Goal: Task Accomplishment & Management: Use online tool/utility

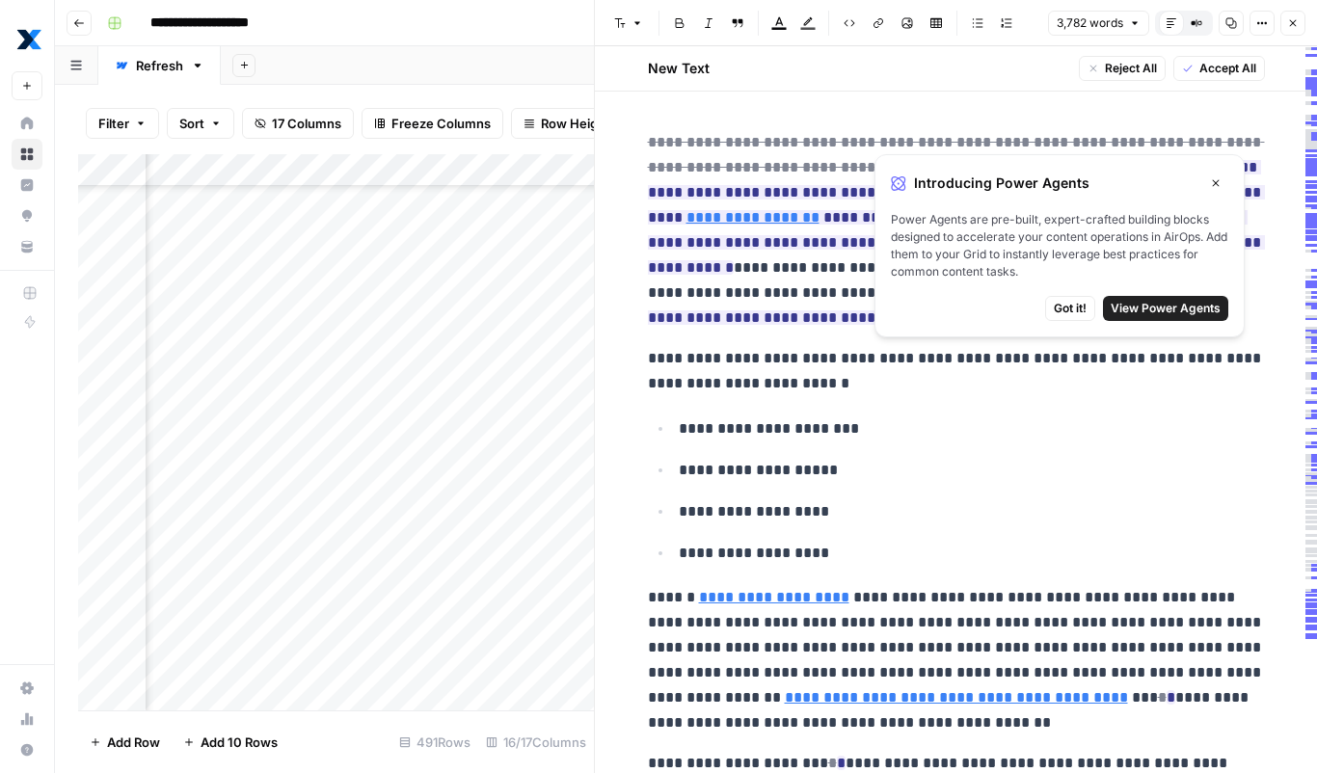
click at [1220, 181] on icon "button" at bounding box center [1216, 183] width 12 height 12
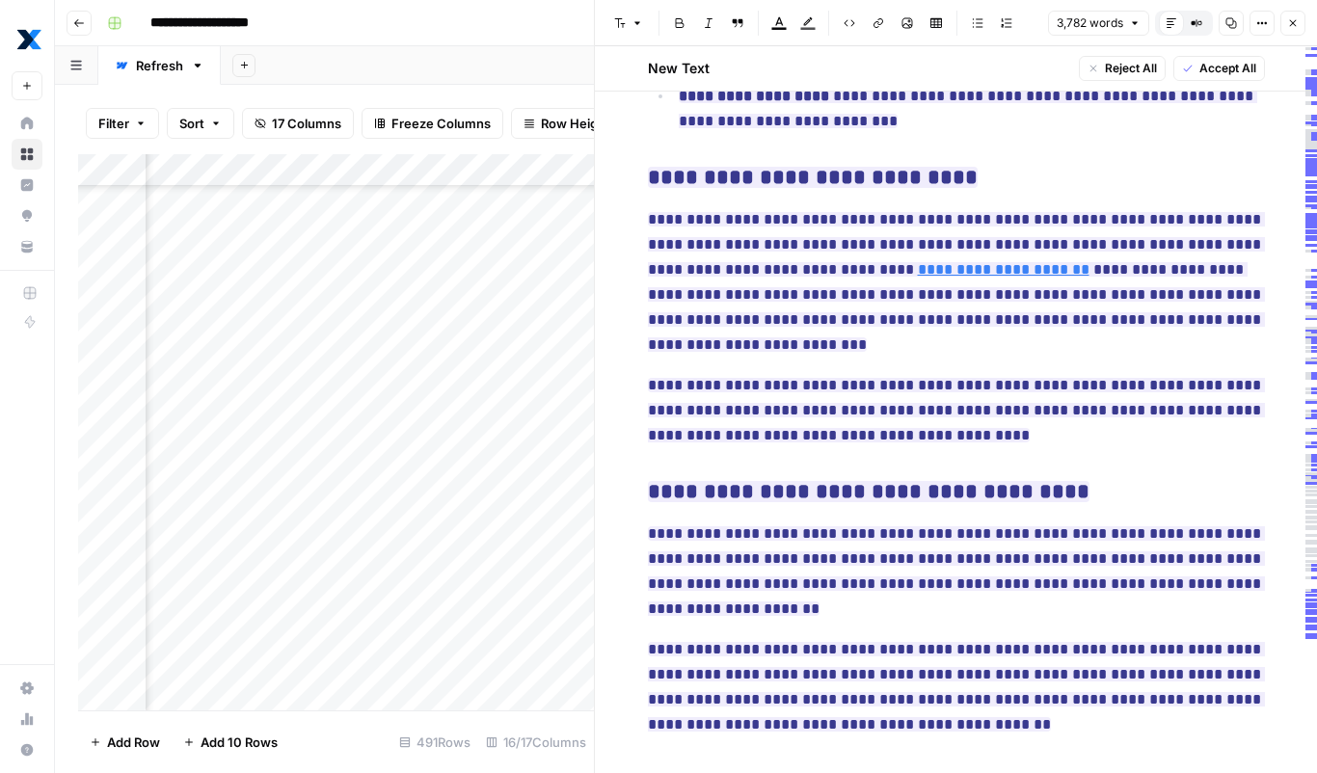
scroll to position [3981, 0]
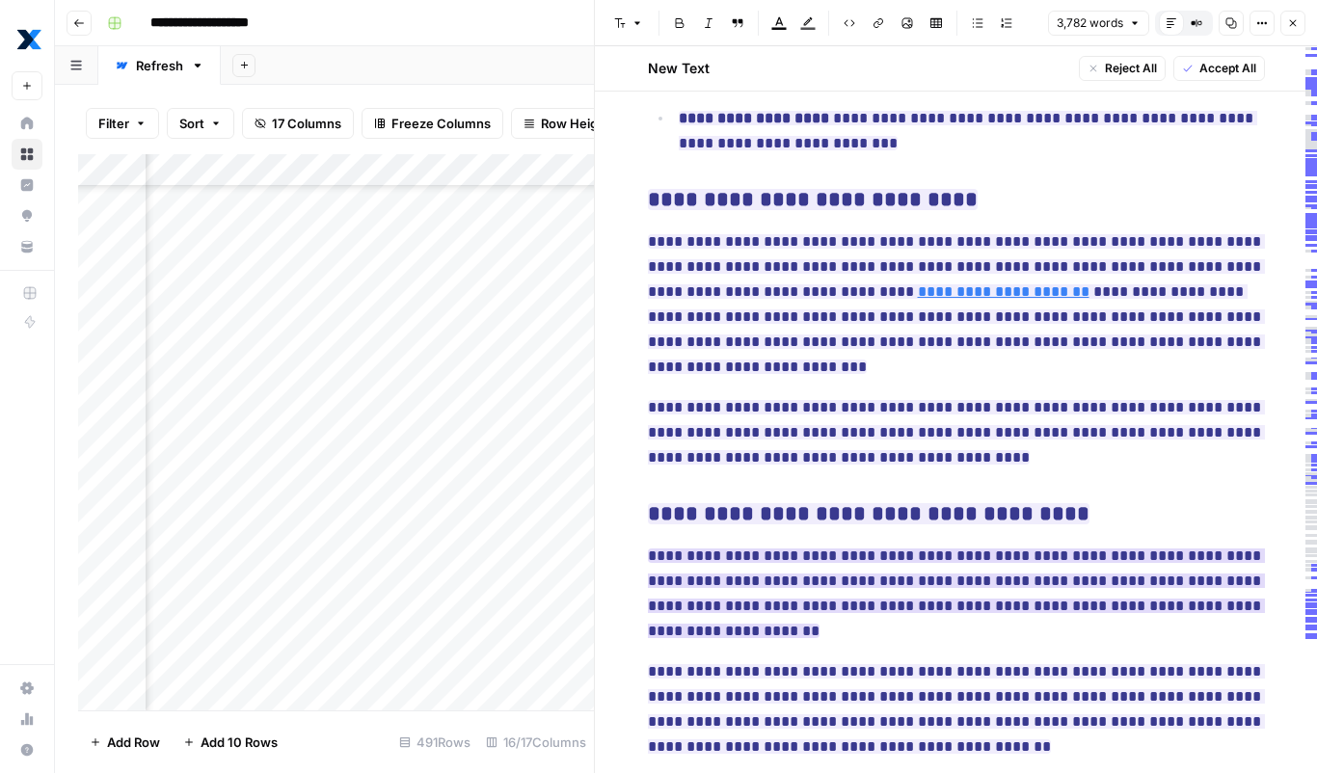
click at [941, 543] on span "**********" at bounding box center [956, 593] width 617 height 101
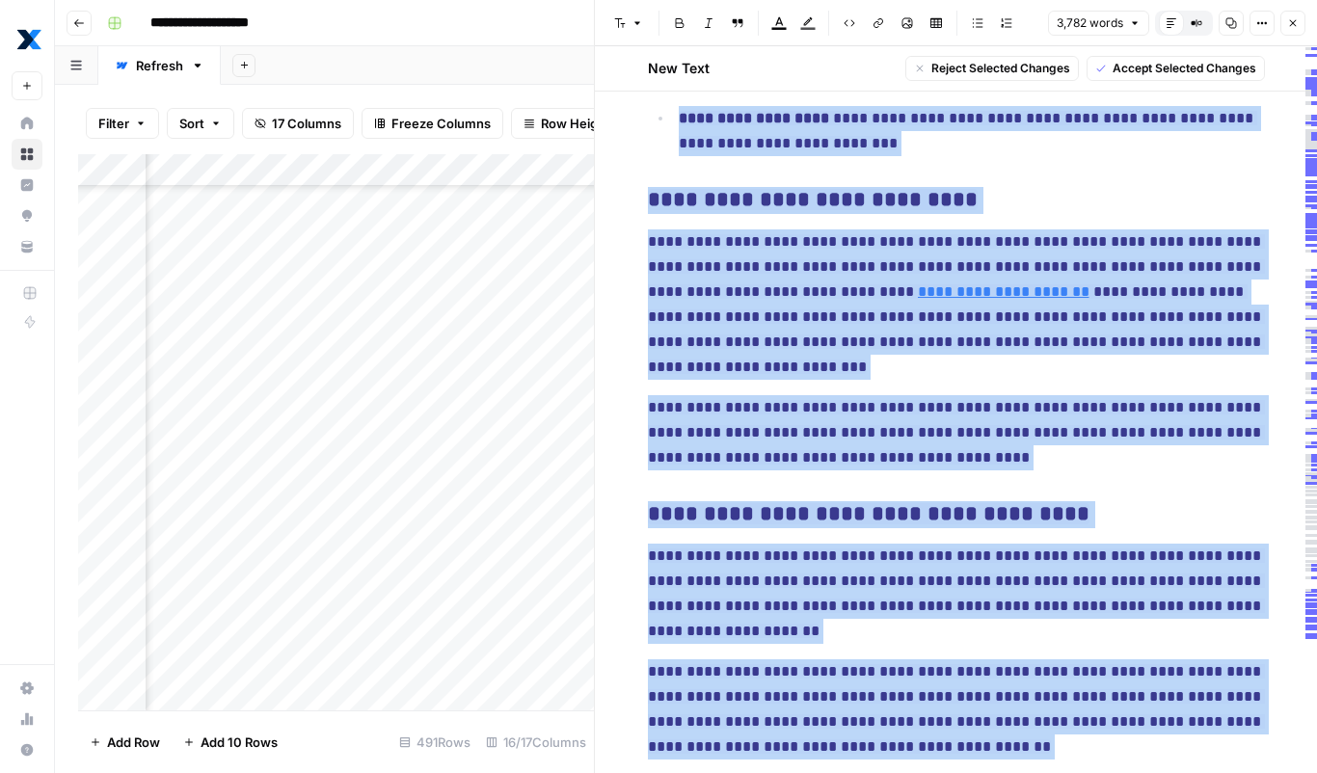
copy div "**********"
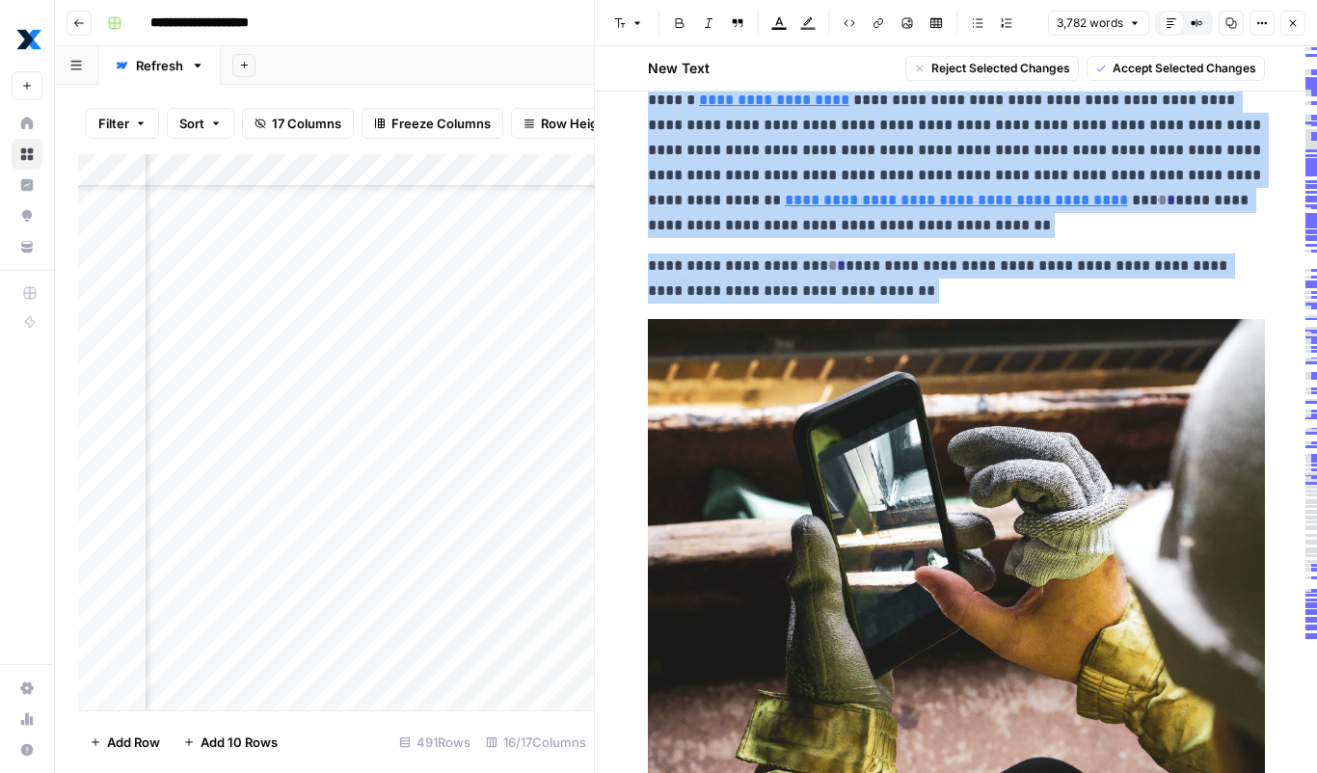
scroll to position [0, 0]
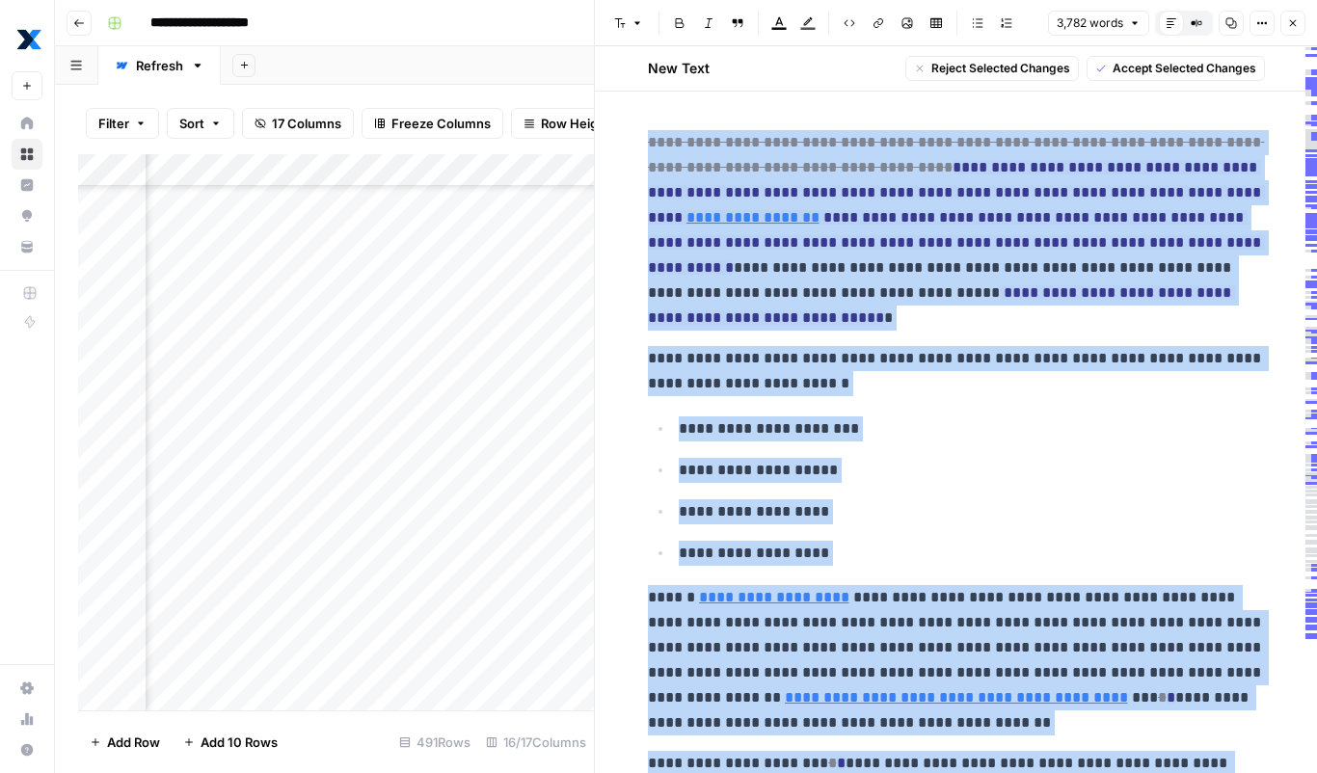
click at [999, 256] on p "**********" at bounding box center [956, 230] width 617 height 201
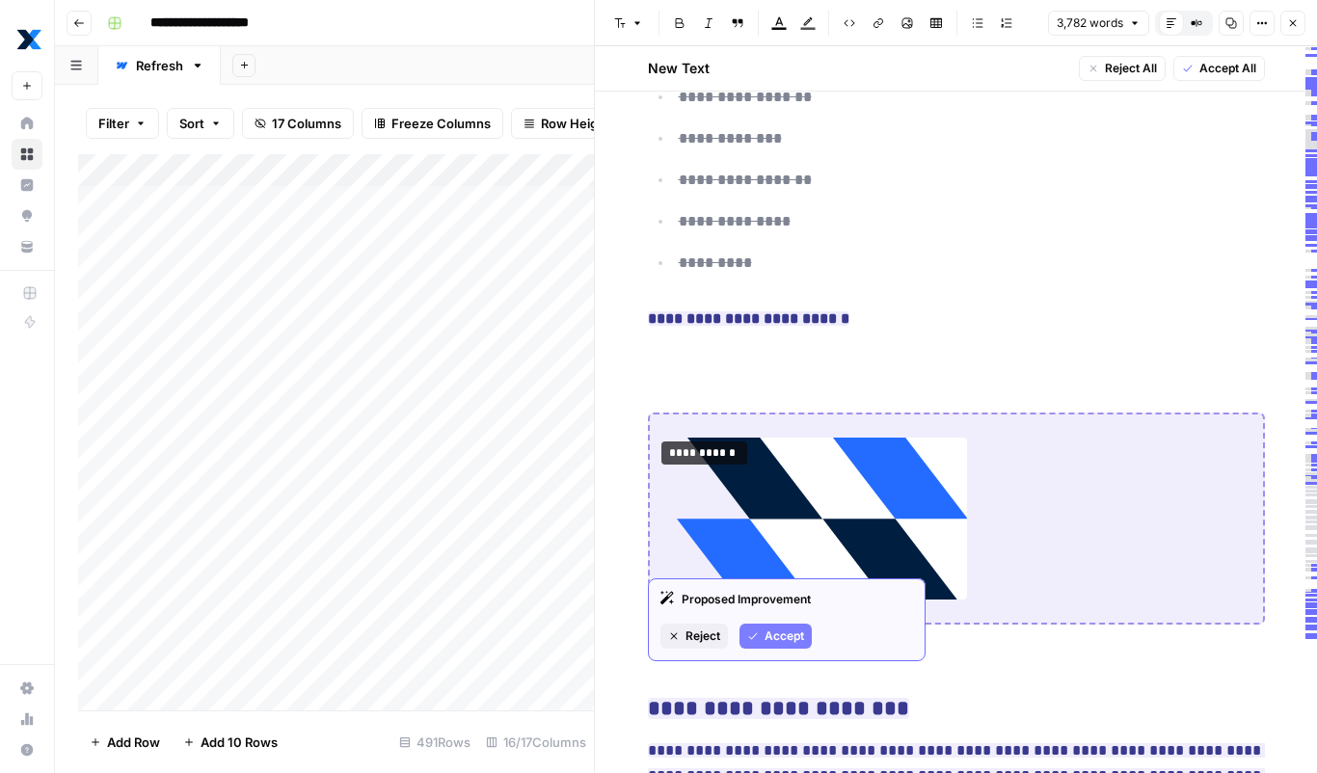
scroll to position [3059, 0]
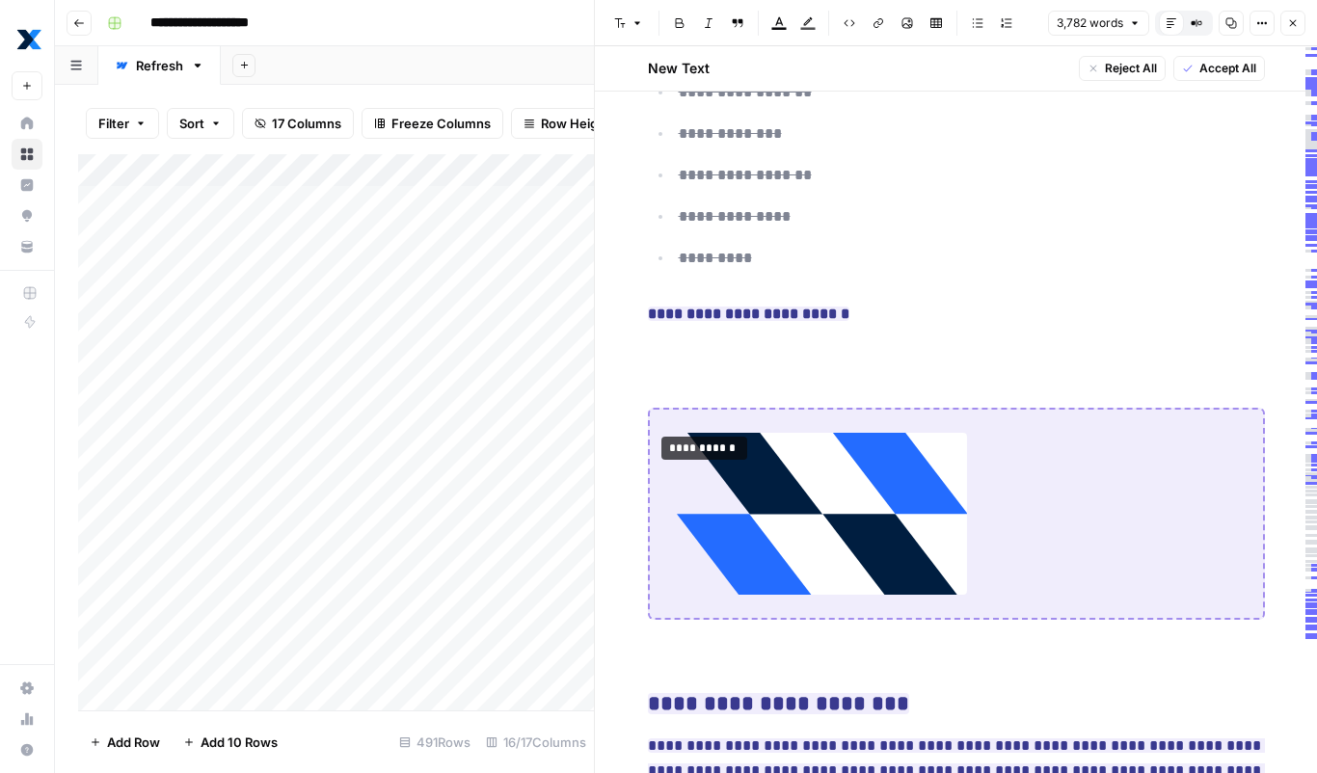
click at [144, 123] on icon "button" at bounding box center [141, 124] width 12 height 12
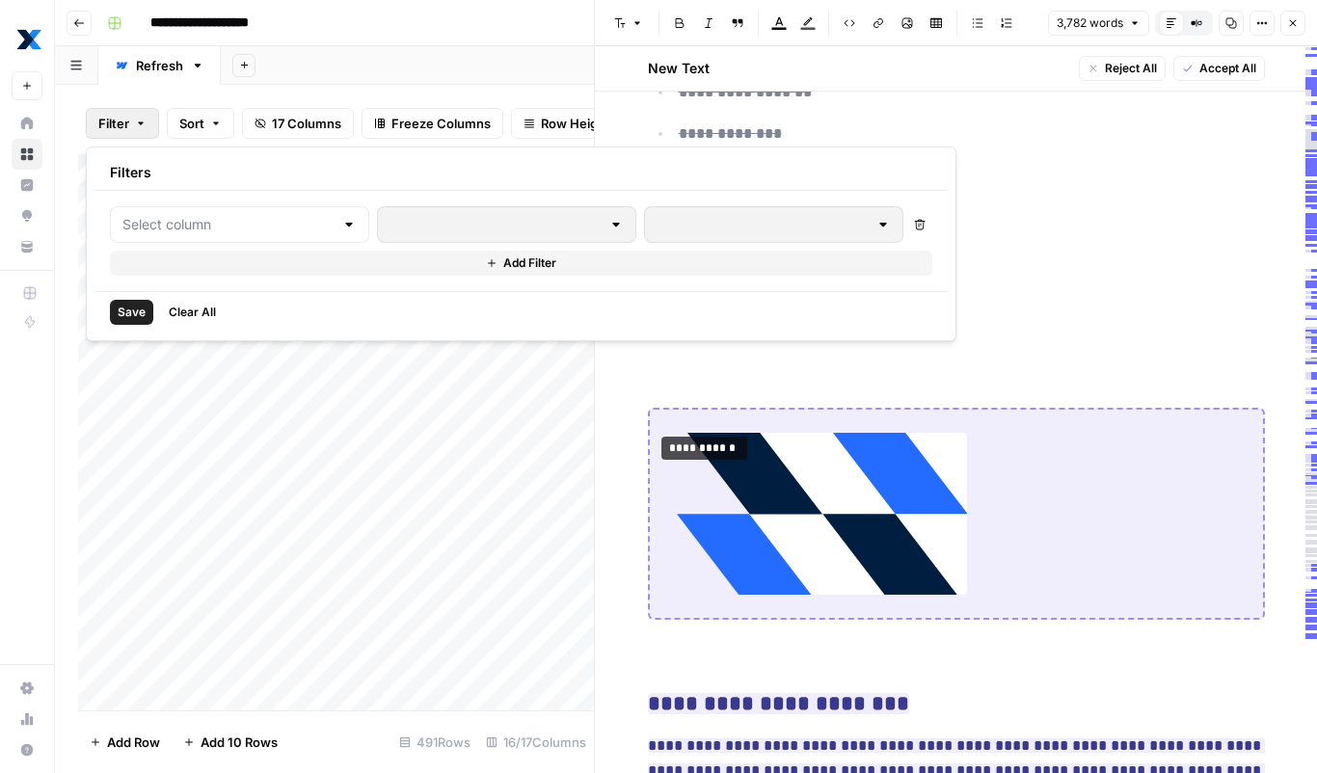
click at [144, 125] on icon "button" at bounding box center [141, 124] width 12 height 12
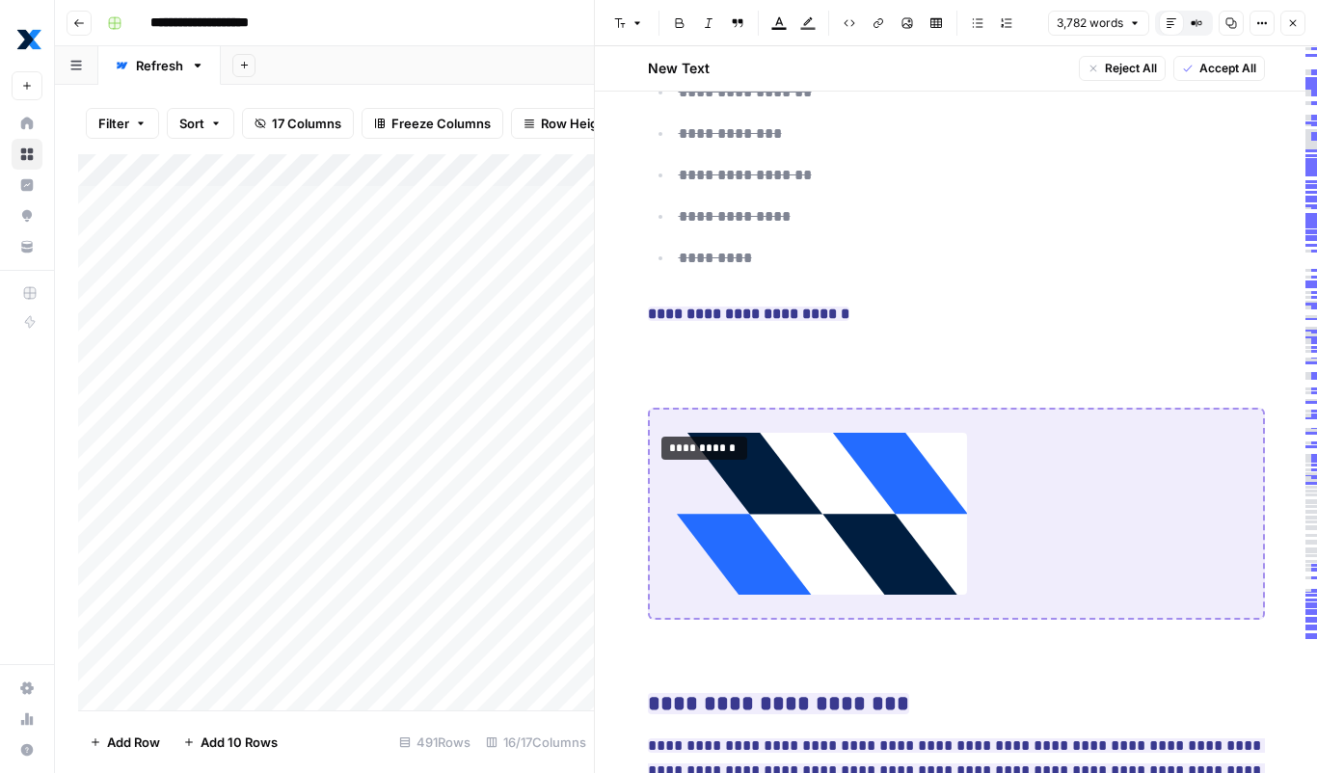
click at [143, 129] on button "Filter" at bounding box center [122, 123] width 73 height 31
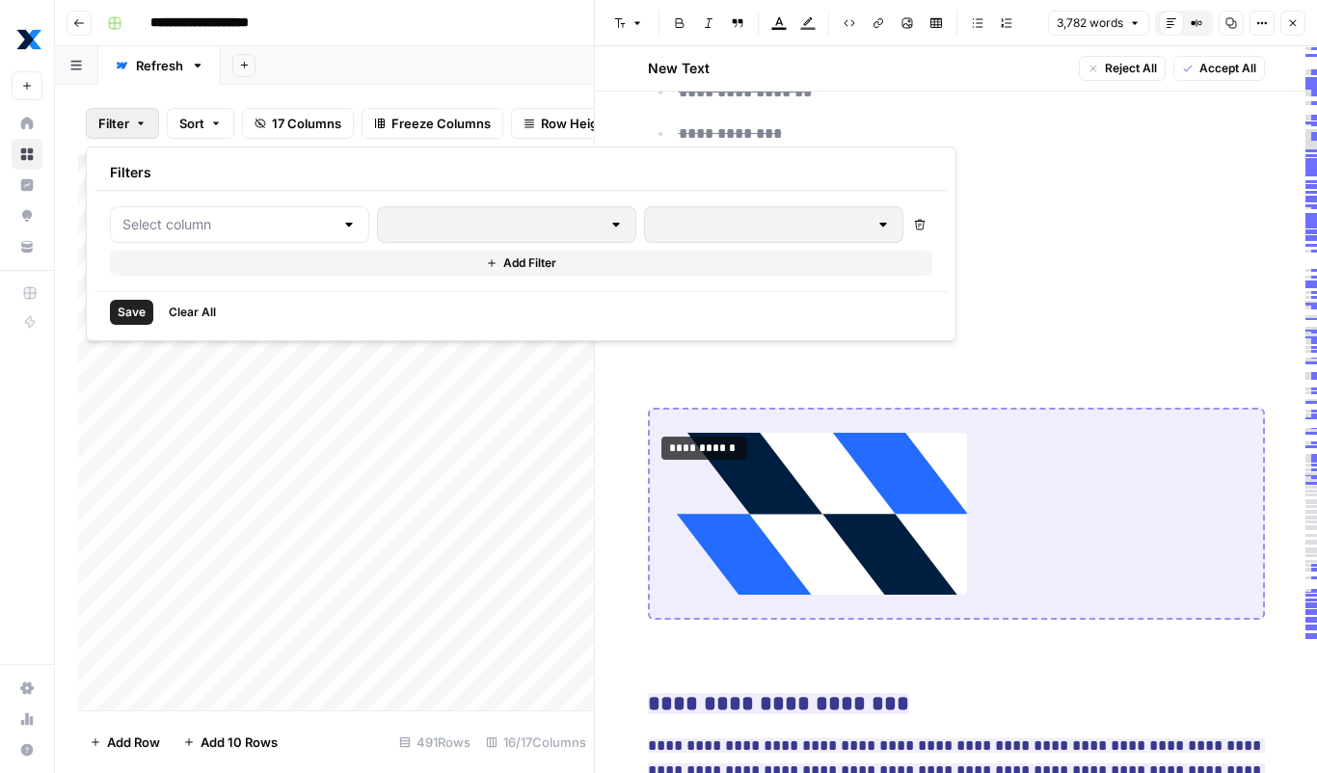
click at [341, 230] on div at bounding box center [348, 224] width 15 height 19
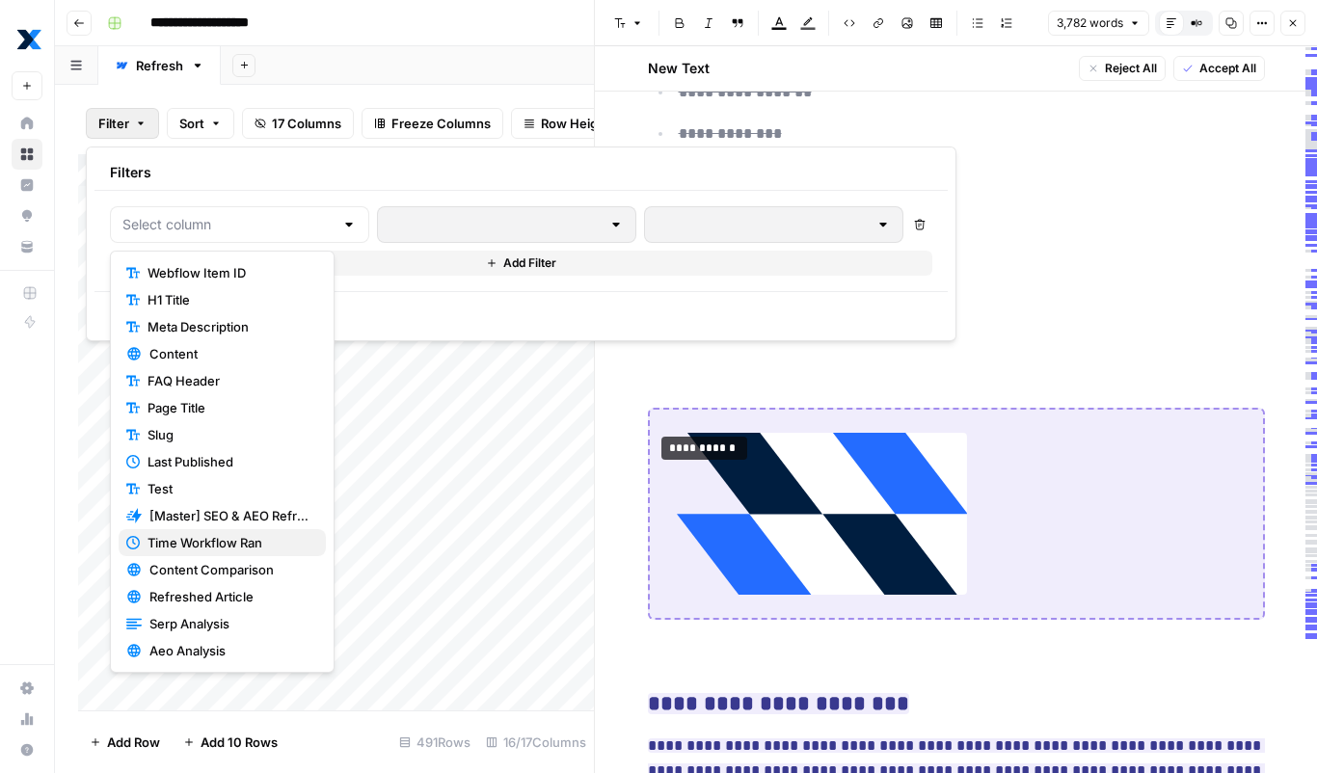
click at [228, 545] on span "Time Workflow Ran" at bounding box center [229, 542] width 163 height 19
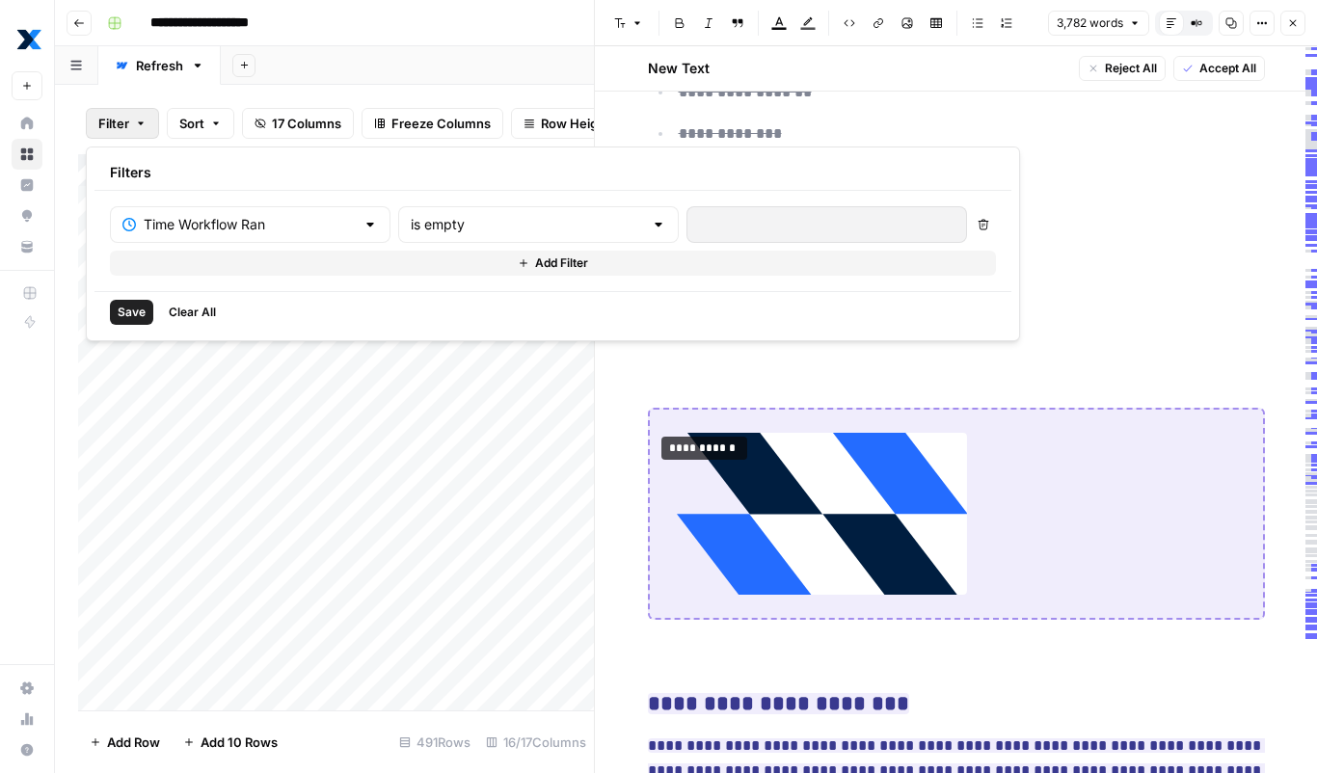
click at [651, 228] on div at bounding box center [658, 224] width 15 height 19
click at [465, 269] on span "is not empty" at bounding box center [451, 272] width 184 height 19
type input "is not empty"
click at [120, 318] on span "Save" at bounding box center [132, 312] width 28 height 17
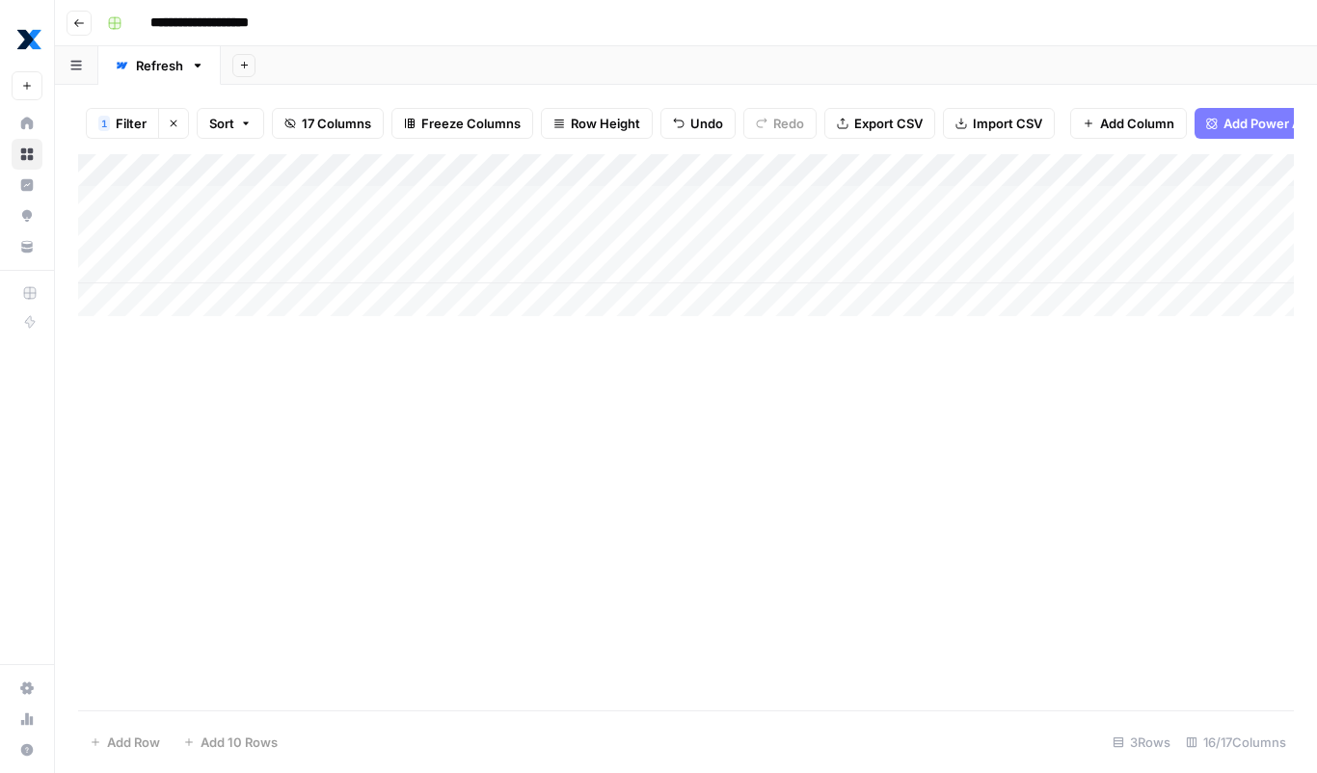
click at [413, 207] on div "Add Column" at bounding box center [686, 235] width 1216 height 162
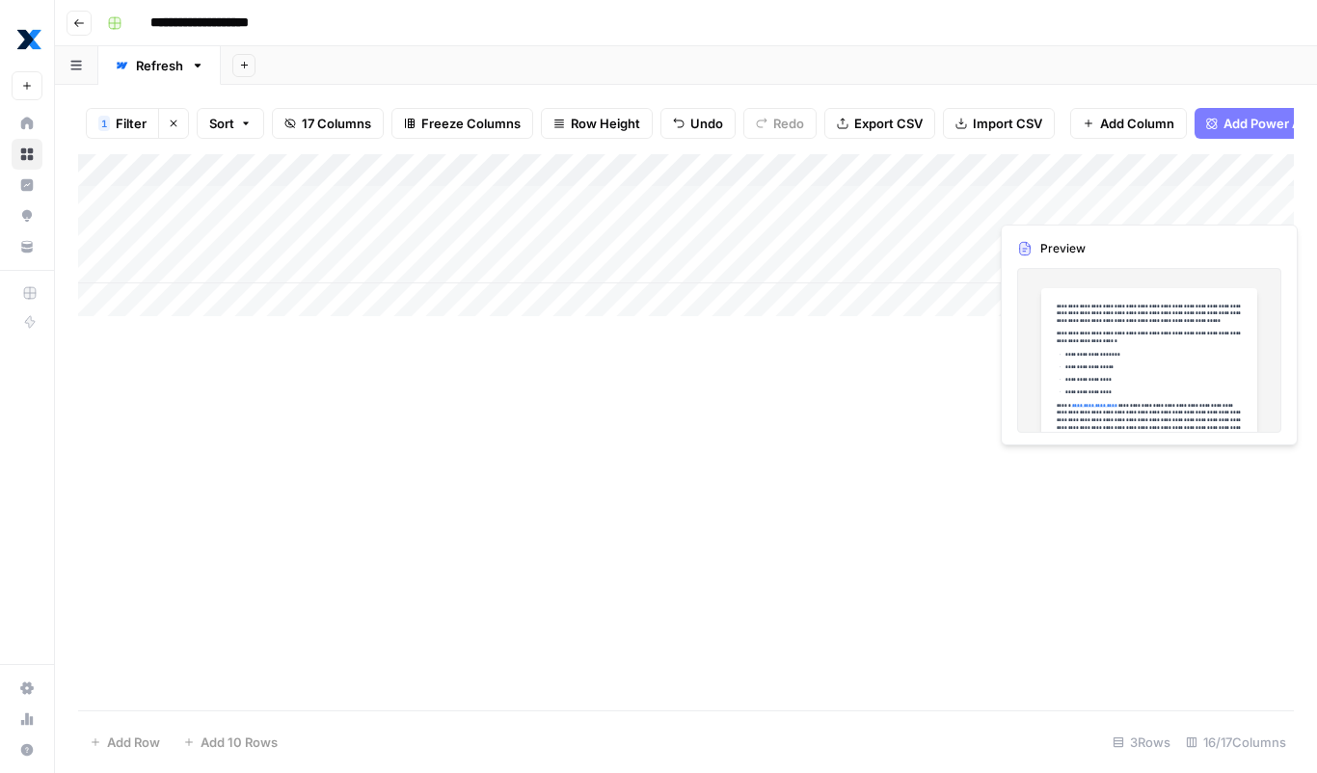
click at [1171, 197] on div "Add Column" at bounding box center [686, 235] width 1216 height 162
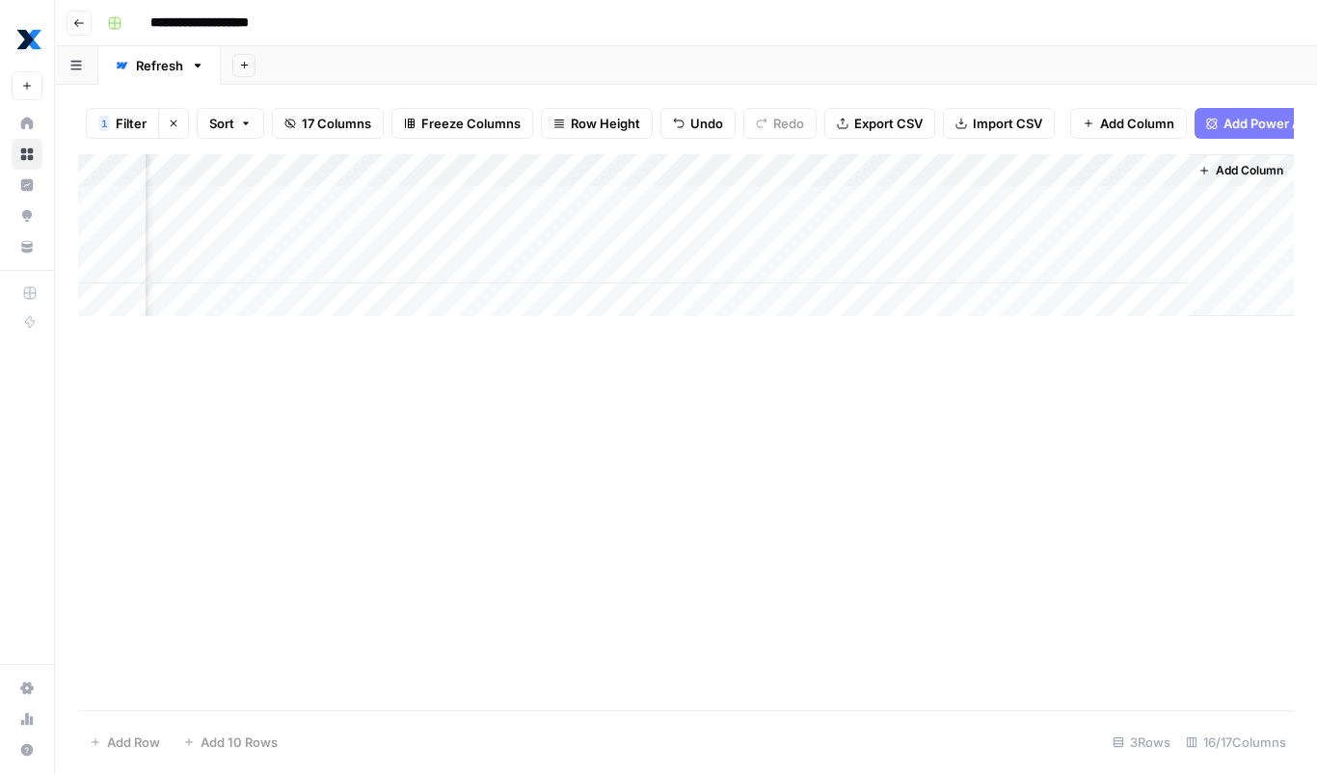
scroll to position [0, 2130]
click at [545, 202] on div "Add Column" at bounding box center [686, 235] width 1216 height 162
click at [704, 197] on div "Add Column" at bounding box center [686, 235] width 1216 height 162
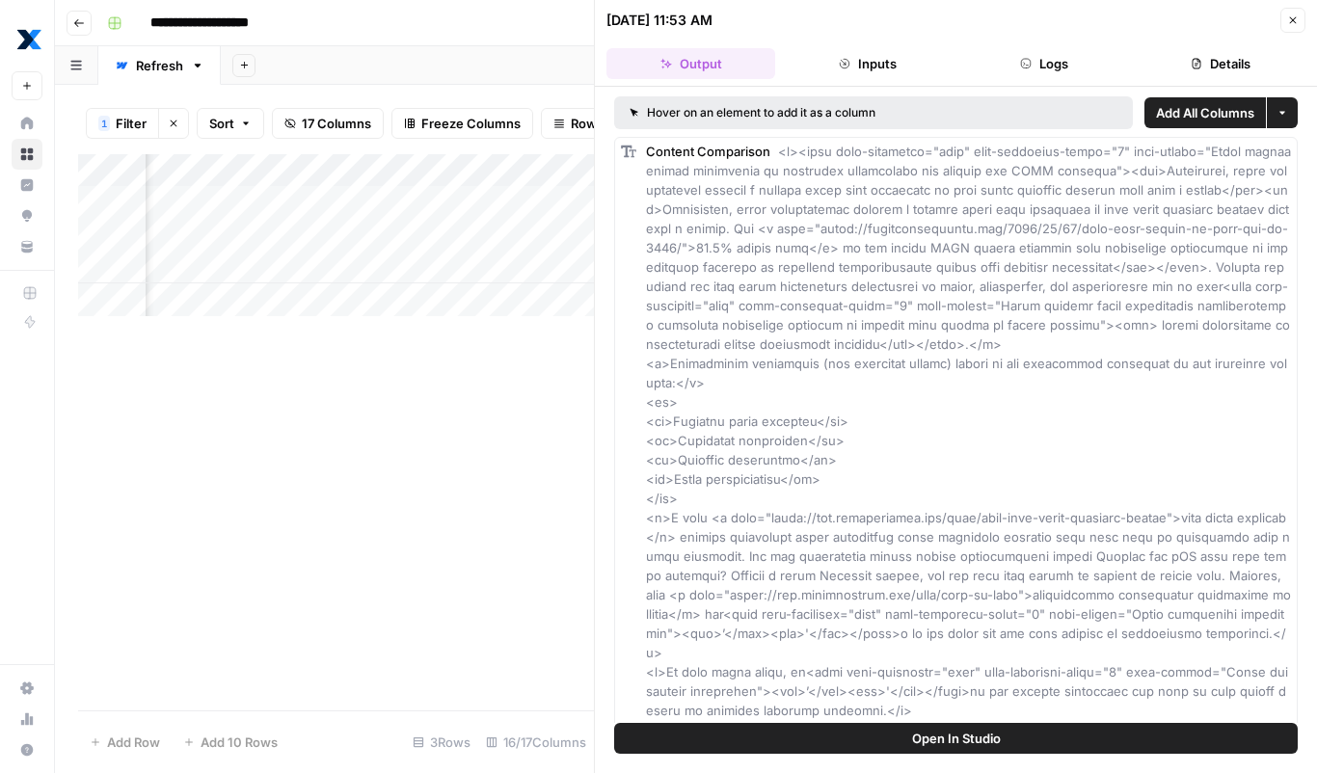
click at [397, 416] on div "Add Column" at bounding box center [336, 432] width 516 height 556
click at [1296, 15] on icon "button" at bounding box center [1293, 20] width 12 height 12
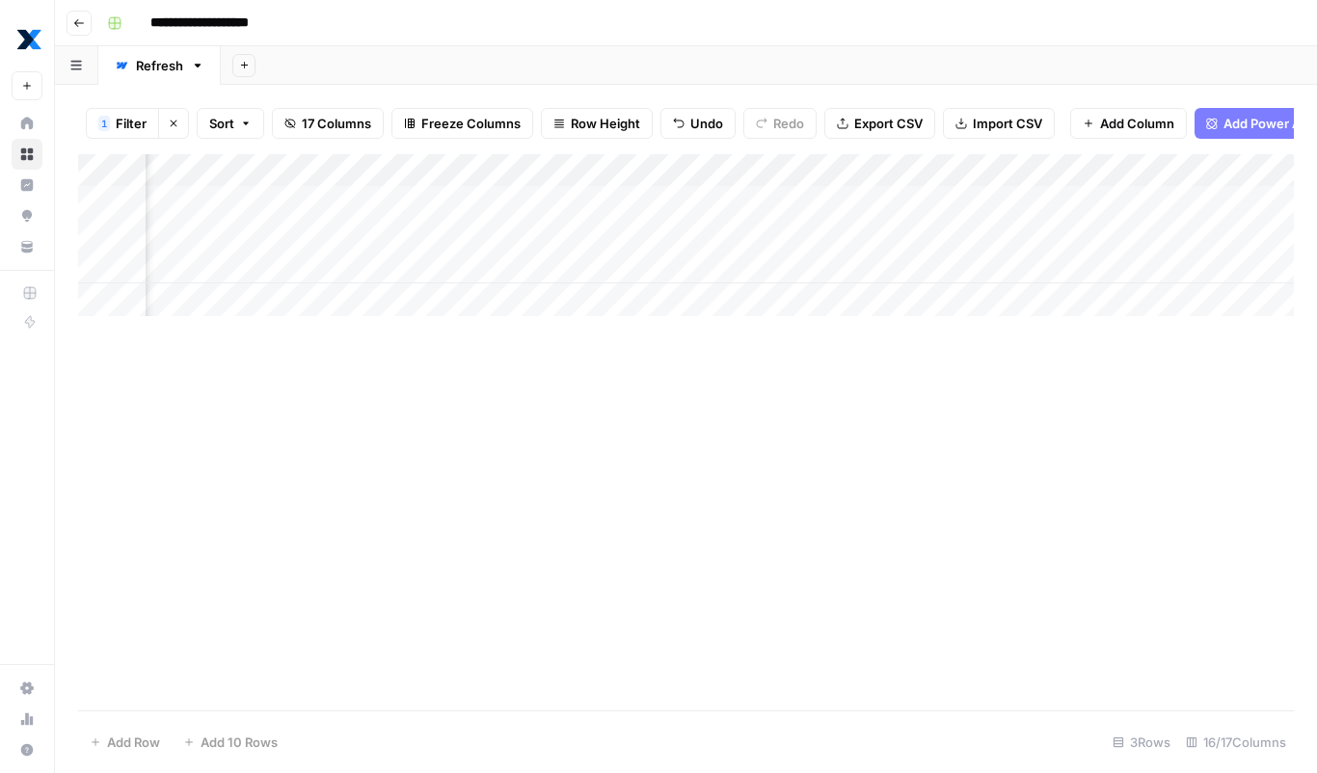
scroll to position [0, 727]
click at [577, 202] on div "Add Column" at bounding box center [686, 235] width 1216 height 162
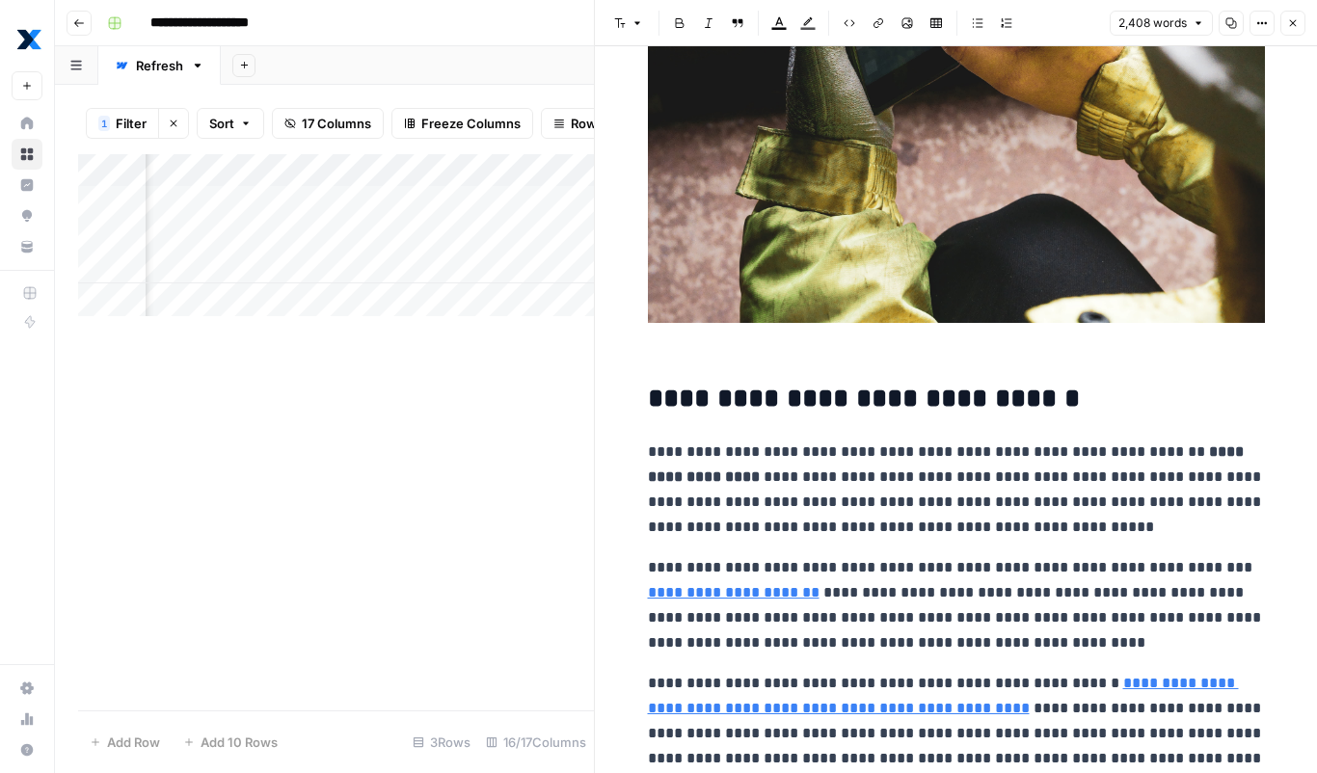
scroll to position [1078, 0]
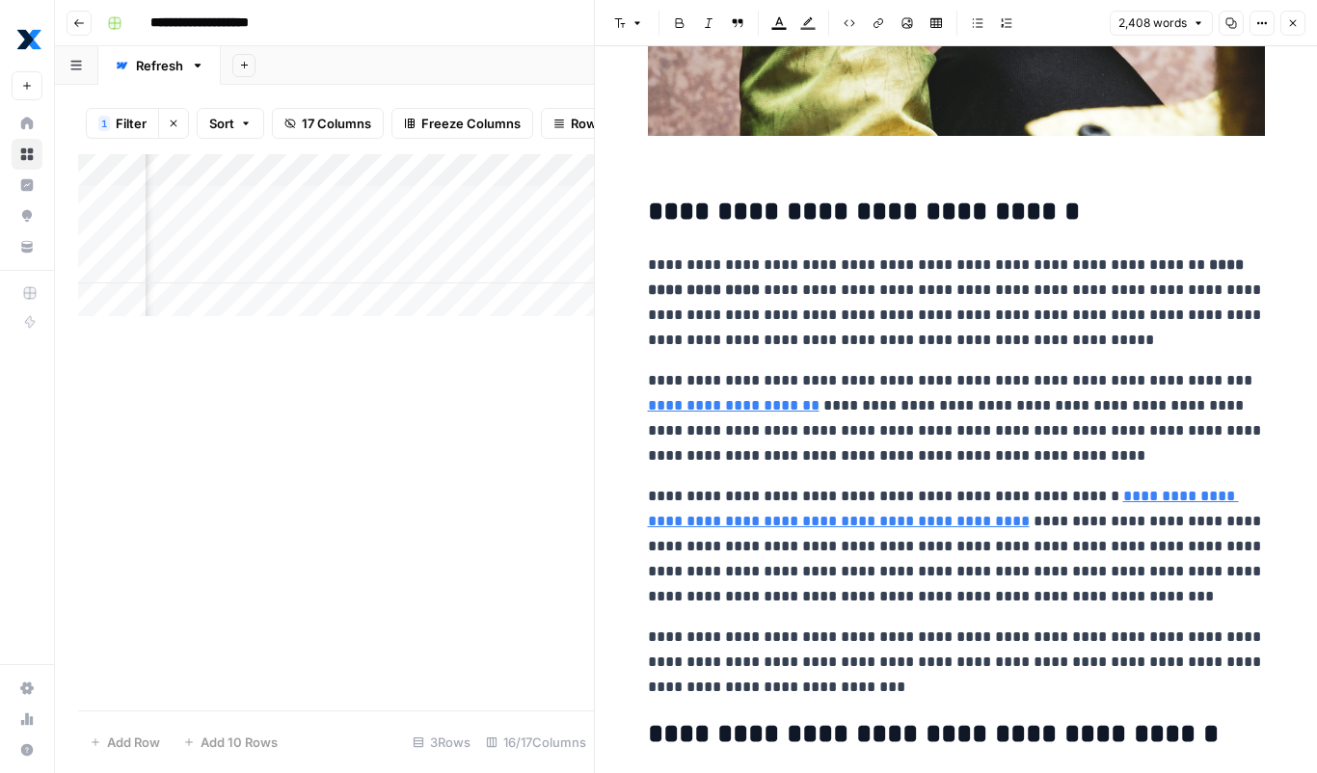
click at [955, 305] on p "**********" at bounding box center [956, 303] width 617 height 100
copy div "**********"
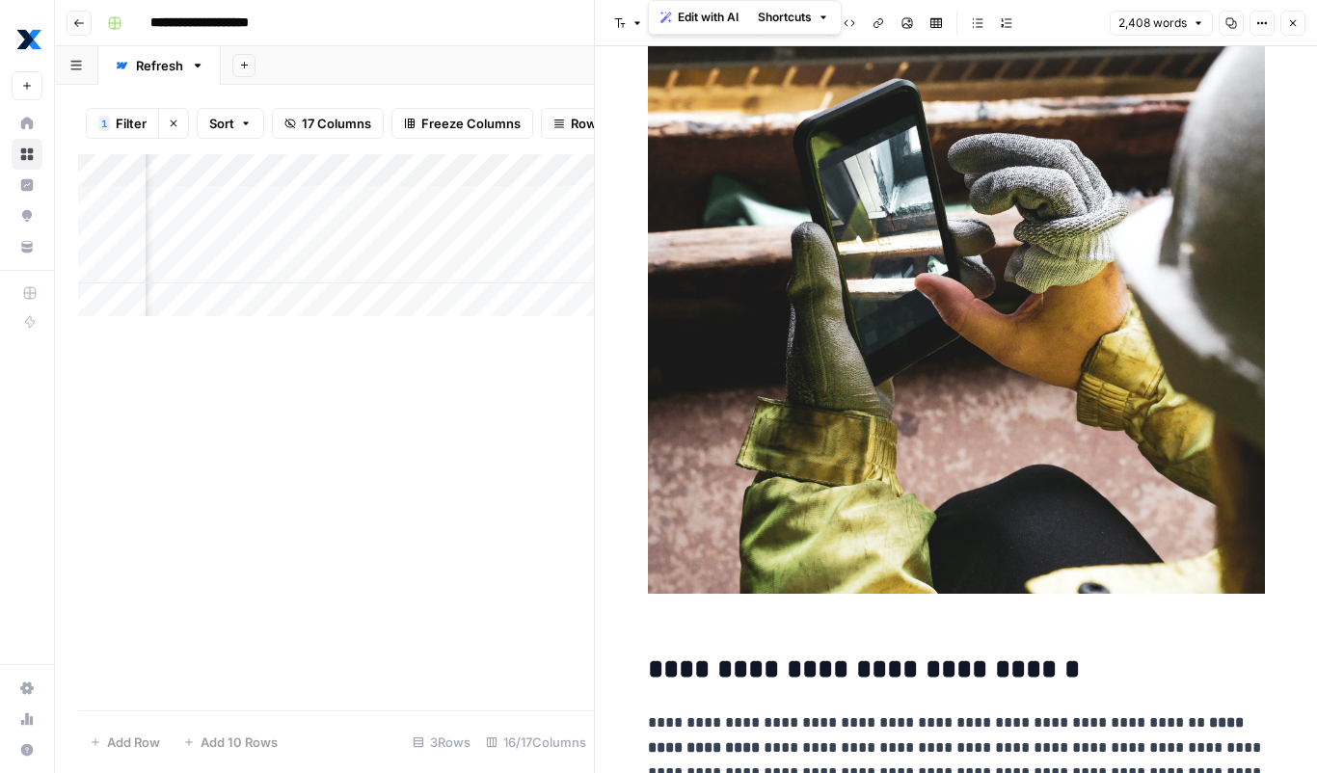
scroll to position [0, 0]
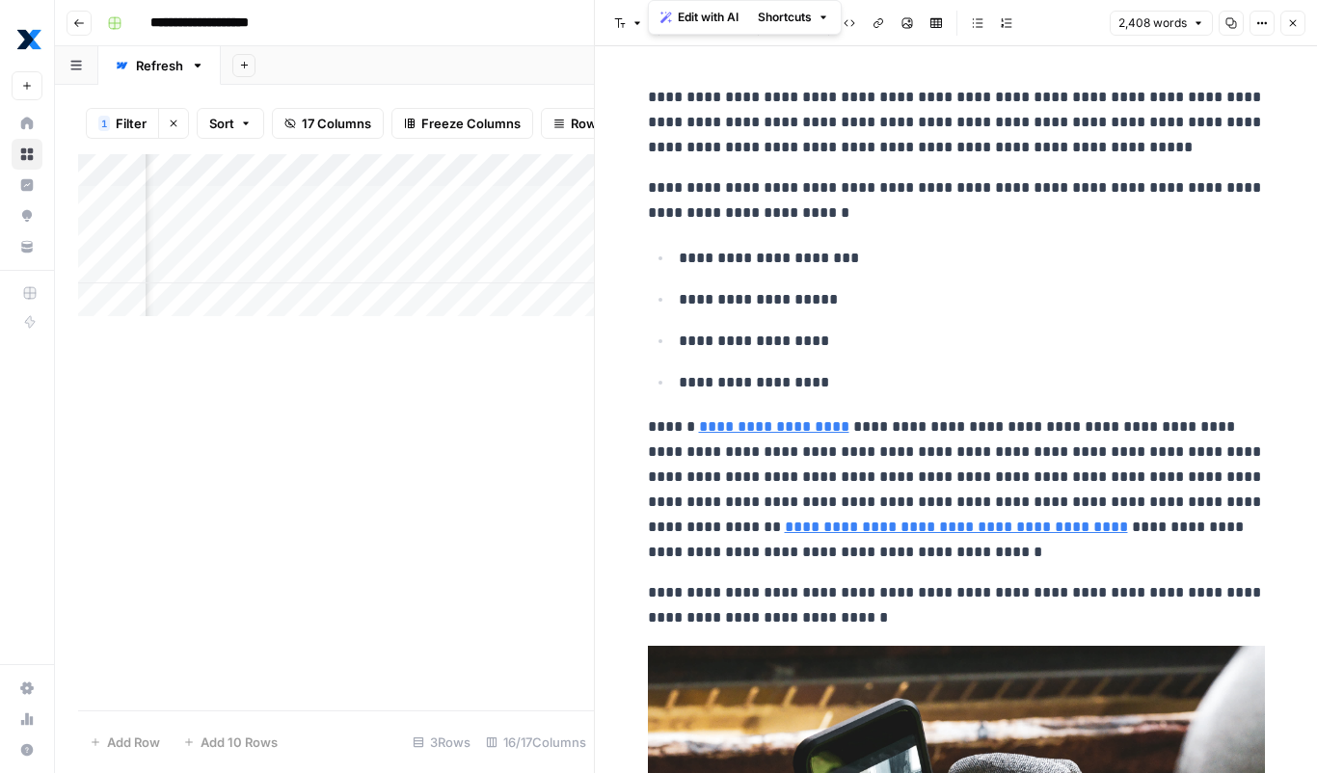
click at [741, 181] on p "**********" at bounding box center [956, 200] width 617 height 50
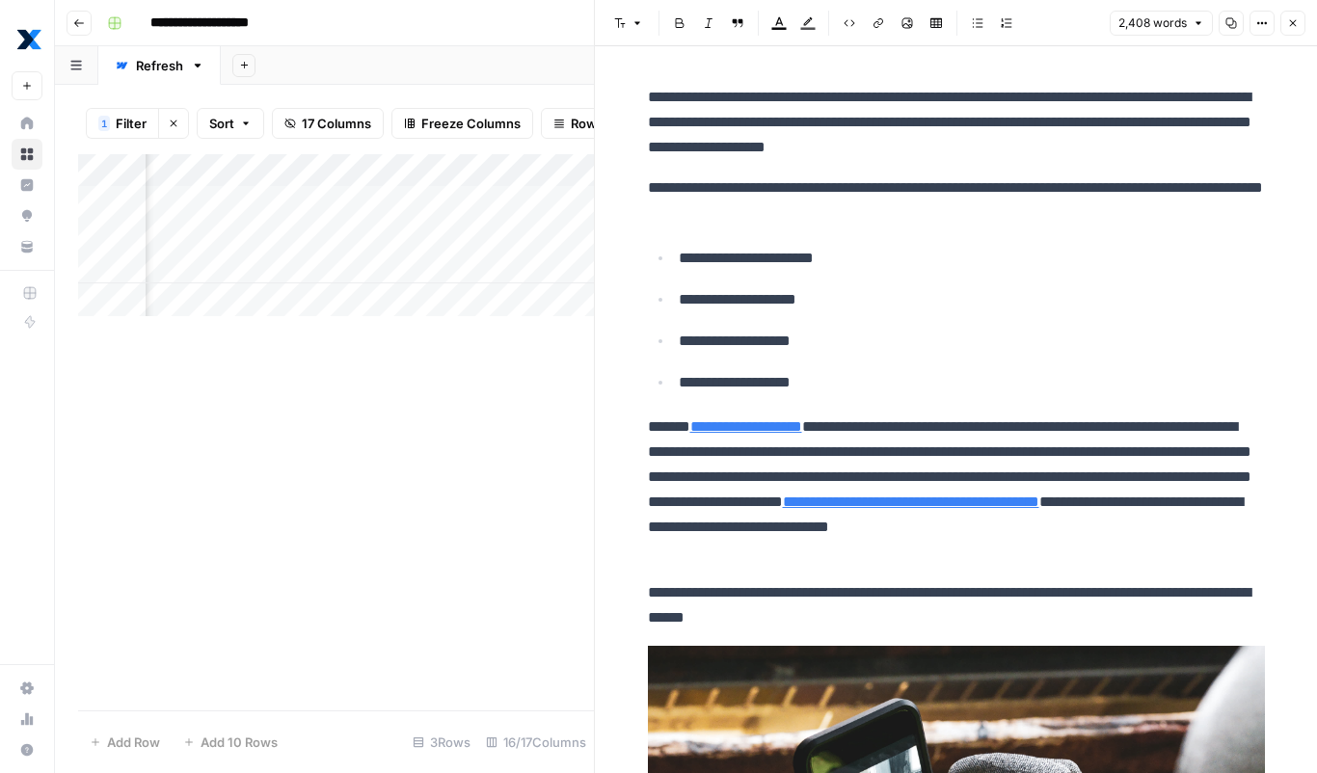
click at [1294, 31] on button "Close" at bounding box center [1293, 23] width 25 height 25
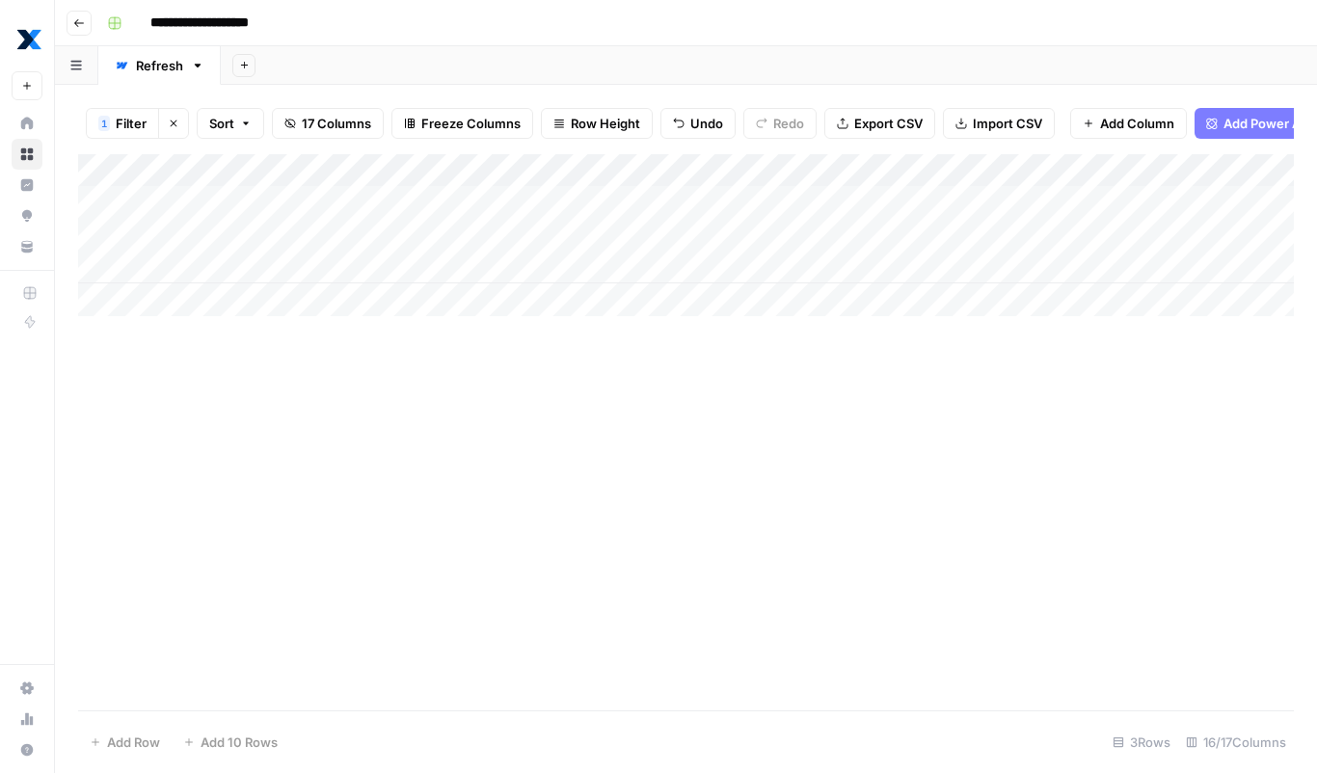
click at [538, 202] on div "Add Column" at bounding box center [686, 235] width 1216 height 162
click at [512, 203] on div "Add Column" at bounding box center [686, 235] width 1216 height 162
click at [512, 203] on body "**********" at bounding box center [658, 386] width 1317 height 773
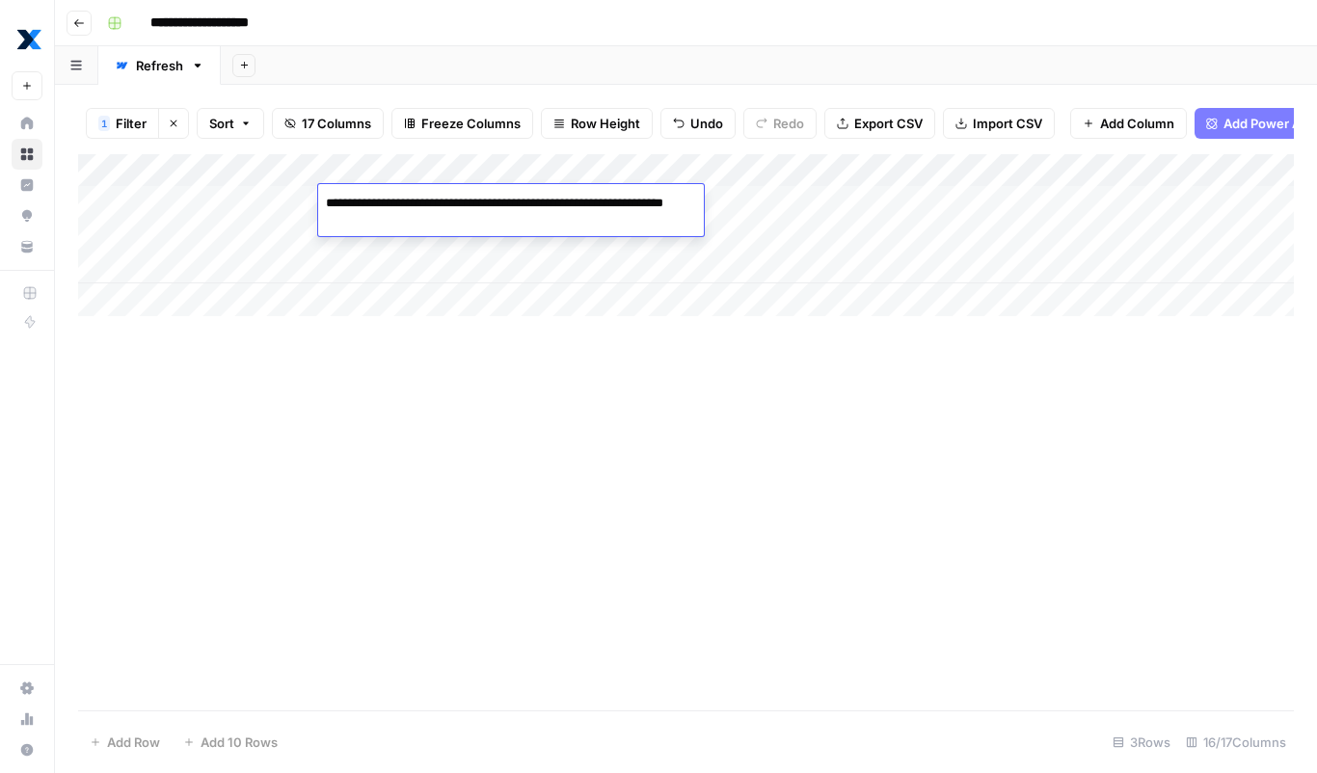
click at [507, 204] on textarea "**********" at bounding box center [511, 213] width 386 height 46
click at [660, 434] on div "Add Column" at bounding box center [686, 432] width 1216 height 556
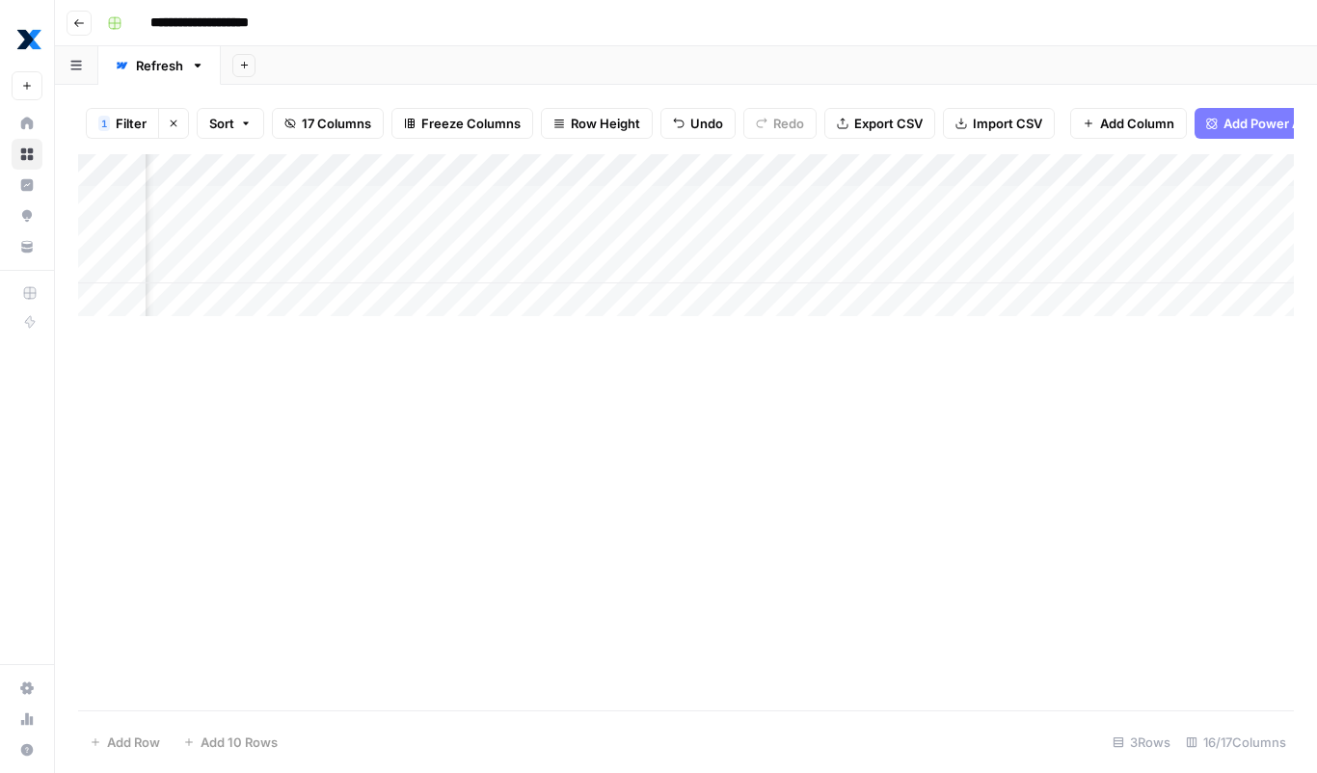
scroll to position [0, 1147]
click at [610, 198] on div "Add Column" at bounding box center [686, 235] width 1216 height 162
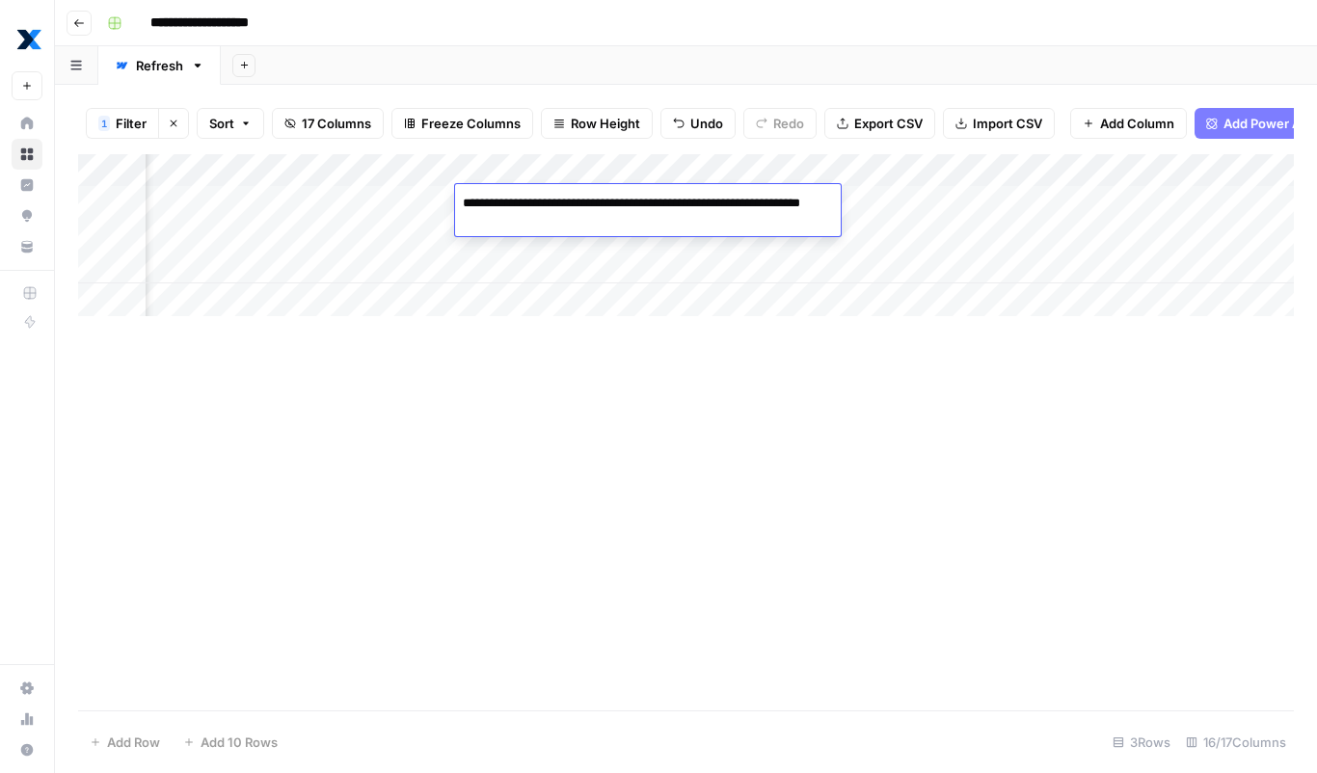
click at [725, 506] on div "Add Column" at bounding box center [686, 432] width 1216 height 556
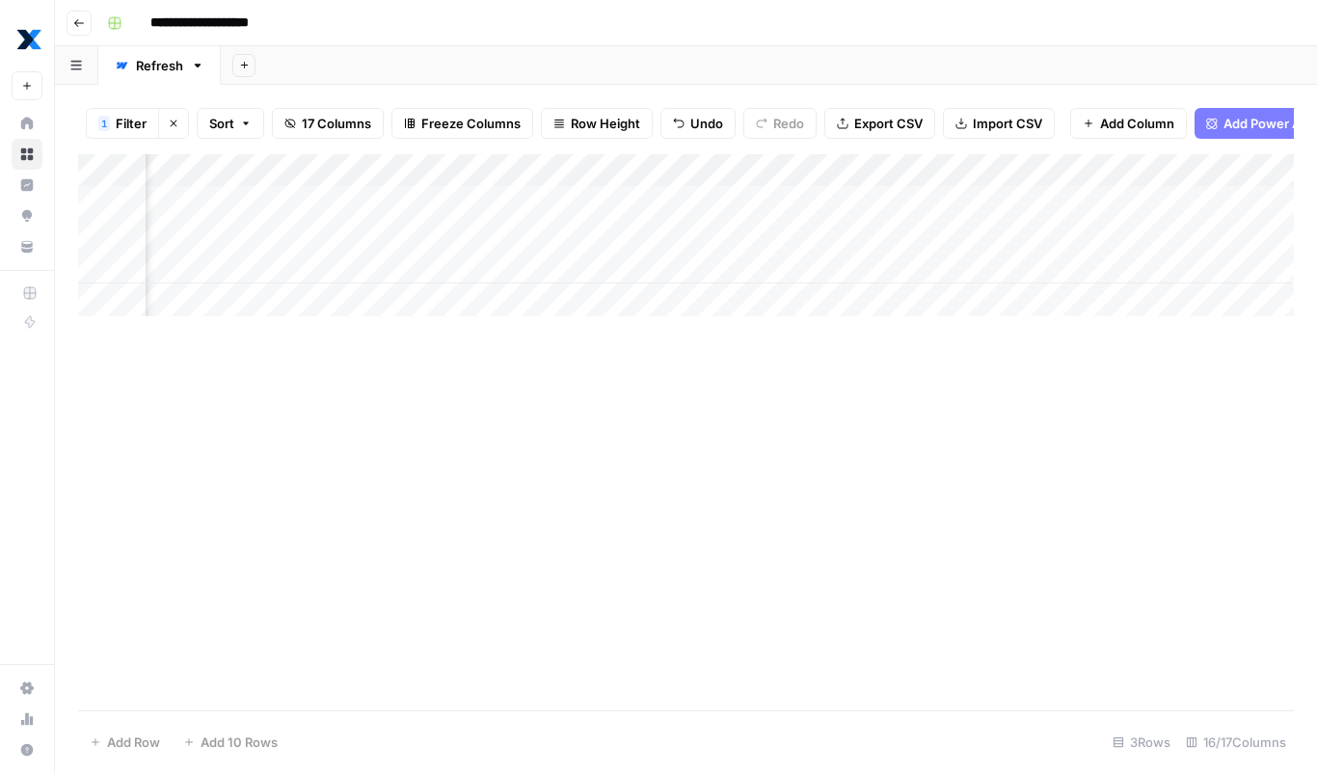
scroll to position [0, 2554]
click at [589, 424] on div "Add Column" at bounding box center [686, 432] width 1216 height 556
